Goal: Check status: Check status

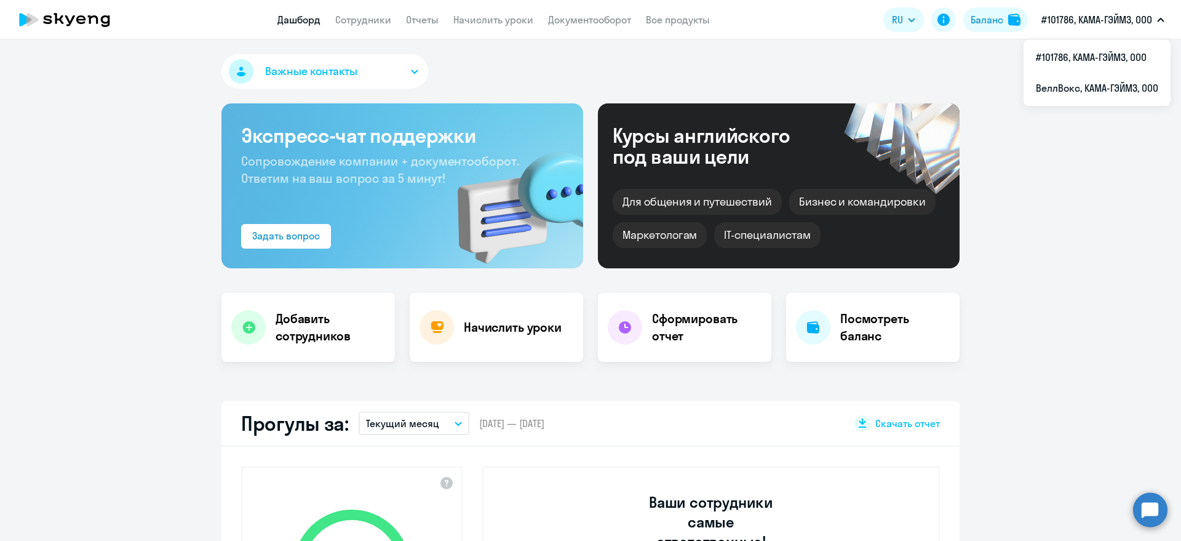
click at [1123, 20] on p "#101786, КАМА-ГЭЙМЗ, ООО" at bounding box center [1096, 19] width 111 height 15
select select "30"
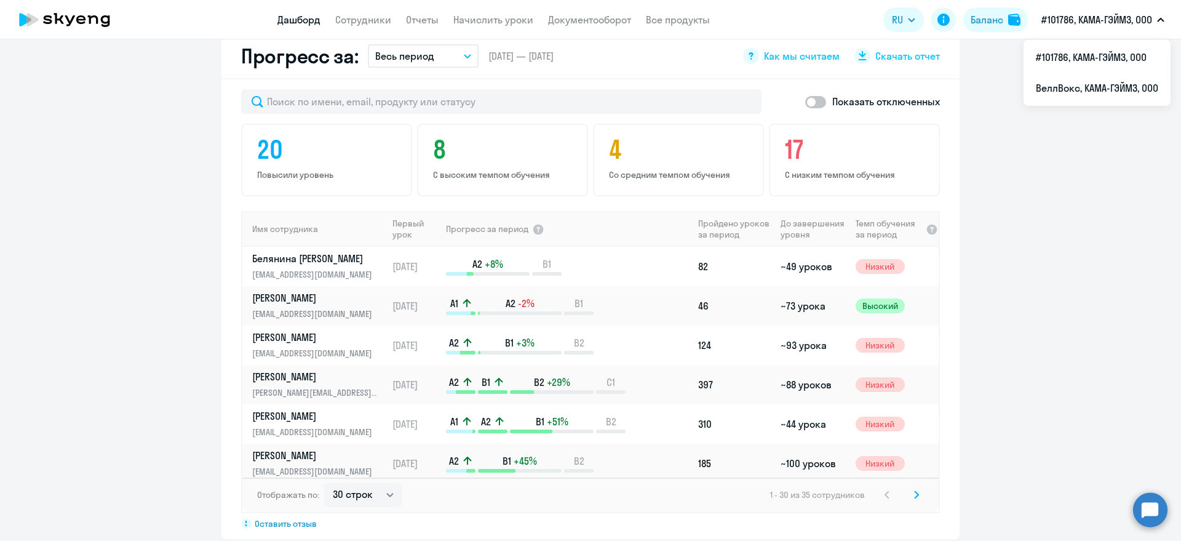
scroll to position [709, 0]
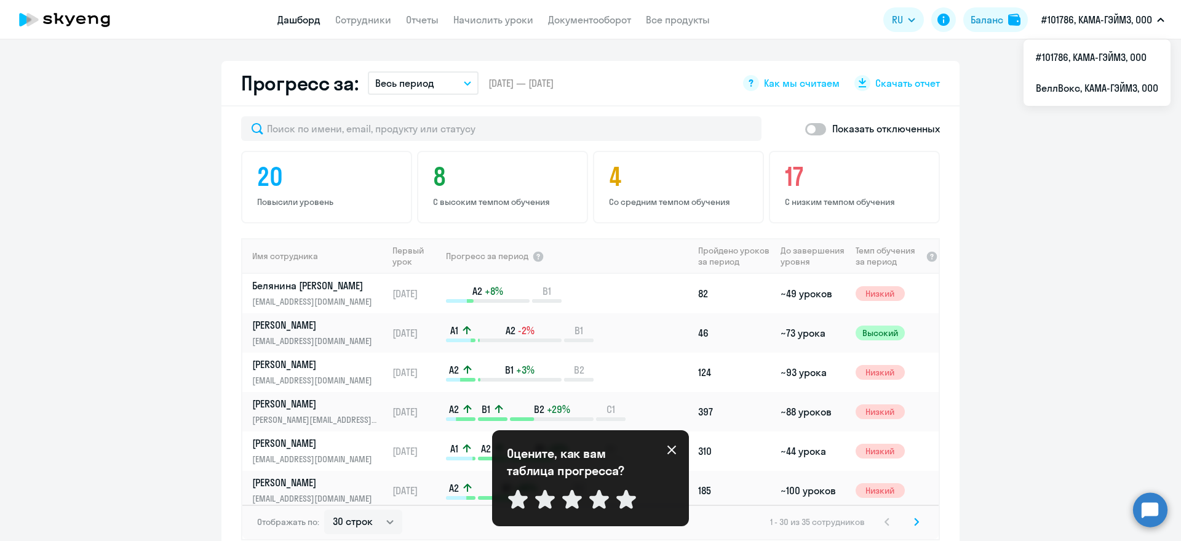
click at [667, 447] on icon at bounding box center [672, 450] width 10 height 10
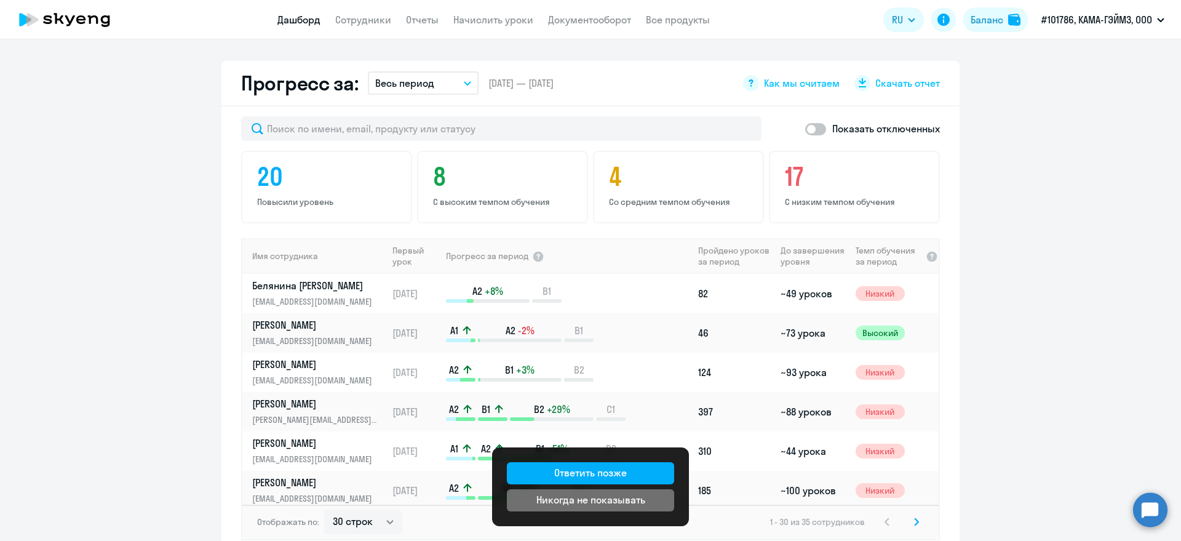
click at [626, 491] on button "Никогда не показывать" at bounding box center [590, 500] width 167 height 22
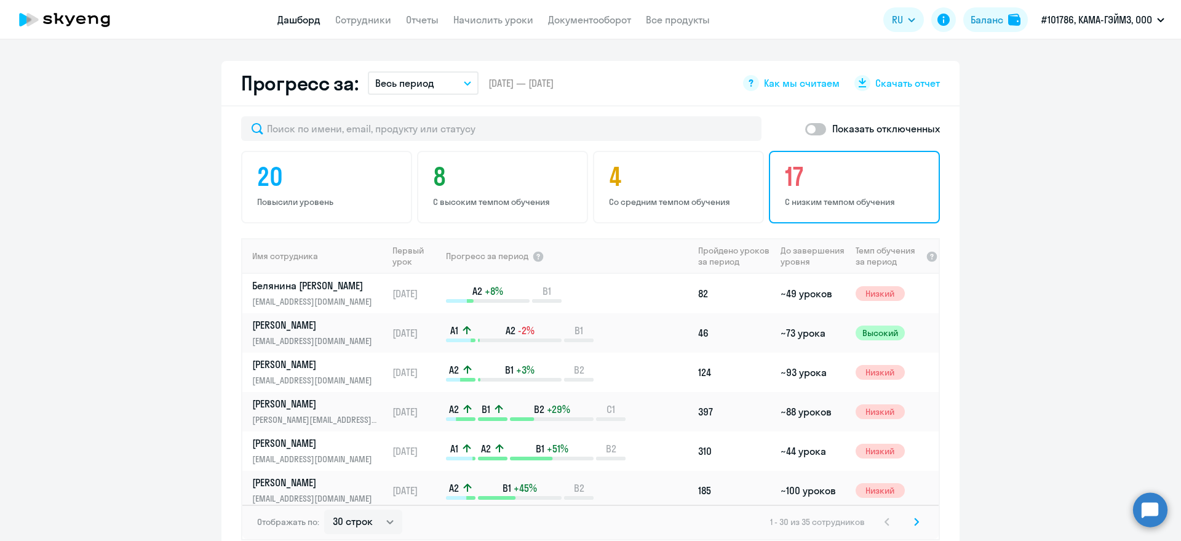
click at [816, 171] on h4 "17" at bounding box center [856, 177] width 143 height 30
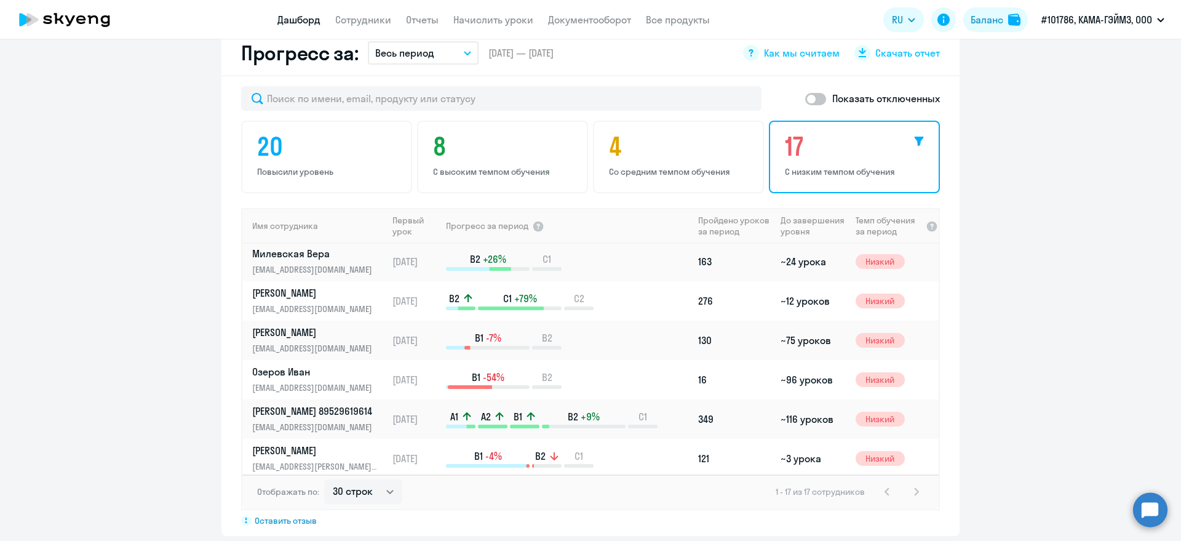
scroll to position [450, 0]
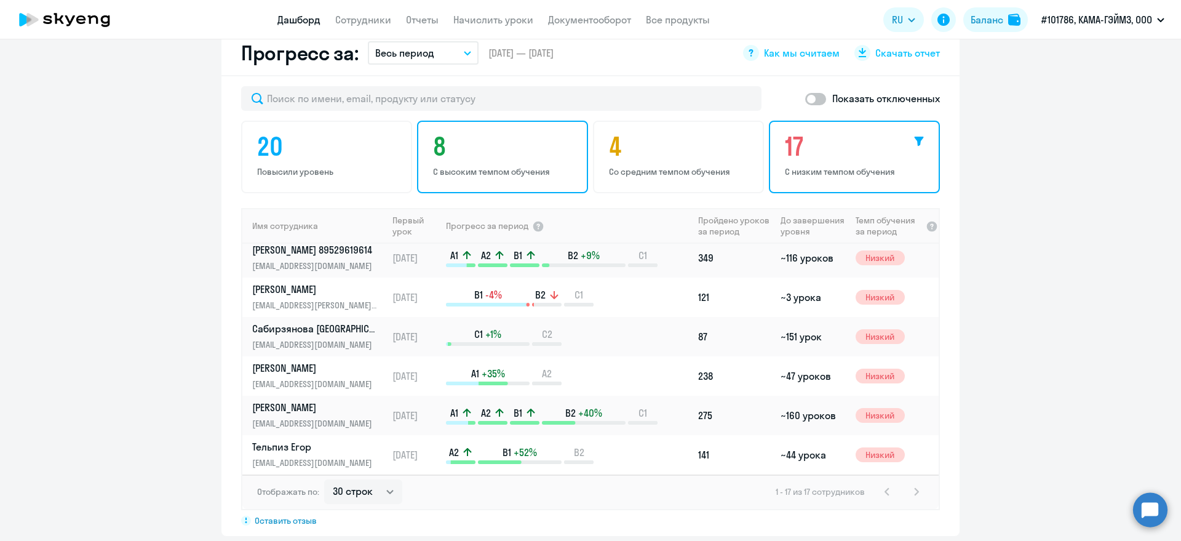
click at [492, 145] on h4 "8" at bounding box center [504, 147] width 143 height 30
